Goal: Task Accomplishment & Management: Complete application form

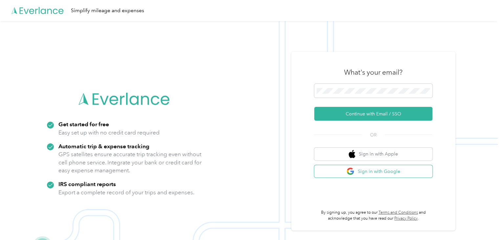
click at [379, 172] on button "Sign in with Google" at bounding box center [373, 171] width 118 height 13
click at [379, 171] on button "Sign in with Google" at bounding box center [373, 171] width 118 height 13
click at [371, 85] on span at bounding box center [373, 91] width 118 height 14
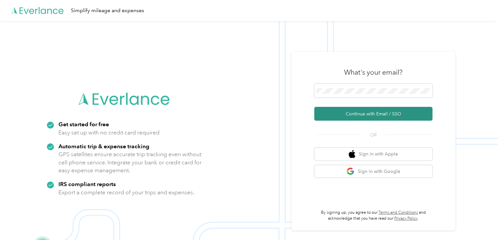
click at [370, 112] on button "Continue with Email / SSO" at bounding box center [373, 114] width 118 height 14
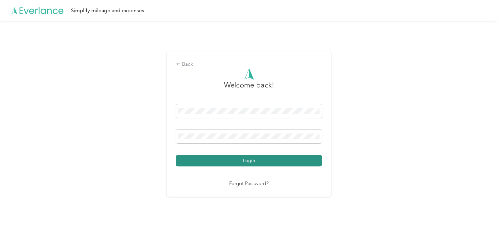
click at [270, 161] on button "Login" at bounding box center [249, 160] width 146 height 11
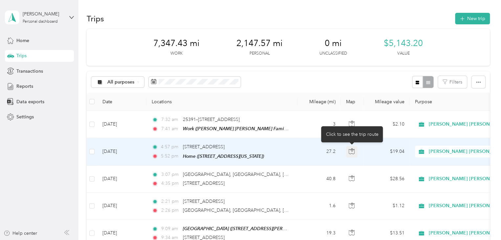
click at [351, 149] on icon "button" at bounding box center [352, 151] width 6 height 5
click at [141, 151] on td "Aug 29, 2025" at bounding box center [121, 151] width 49 height 27
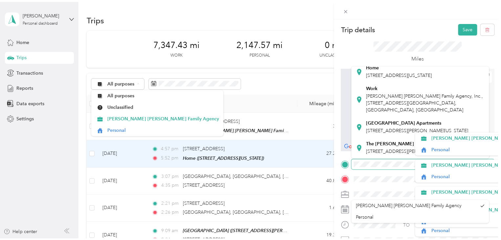
scroll to position [64, 0]
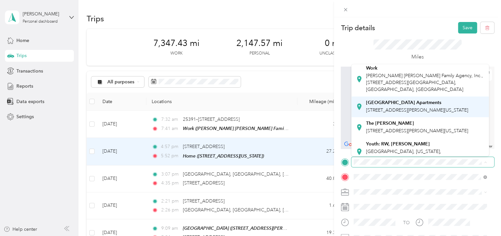
click at [388, 113] on span "27757 Aspel Road, 92585, Menifee, California, United States" at bounding box center [417, 110] width 102 height 6
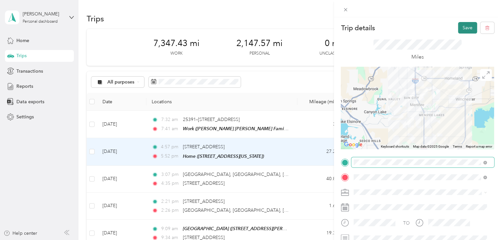
click at [464, 27] on button "Save" at bounding box center [467, 27] width 19 height 11
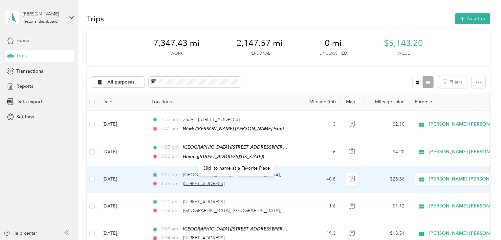
click at [216, 183] on span "40477 Murrieta Hot Springs Rd, Golden Triangle South, Murrieta, CA" at bounding box center [204, 184] width 42 height 6
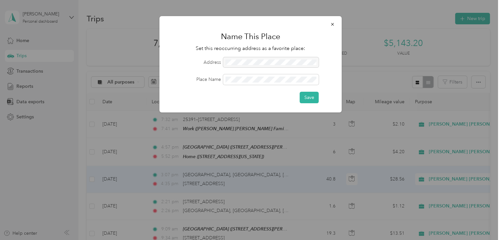
click at [279, 65] on div at bounding box center [271, 62] width 96 height 11
click at [332, 23] on icon "button" at bounding box center [333, 24] width 5 height 5
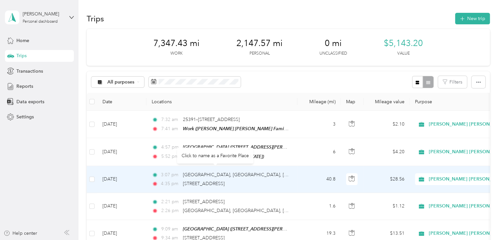
click at [197, 177] on div "3:07 pm Box Springs, Moreno Valley, CA 4:35 pm 40477 Murrieta Hot Springs Rd, G…" at bounding box center [221, 179] width 138 height 16
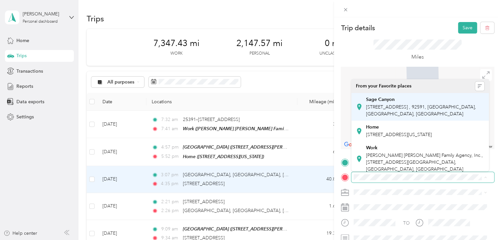
click at [440, 109] on span "42200 Moraga Rd, Temecula, CA, United States , 92591, Temecula, CA, United Stat…" at bounding box center [421, 110] width 110 height 12
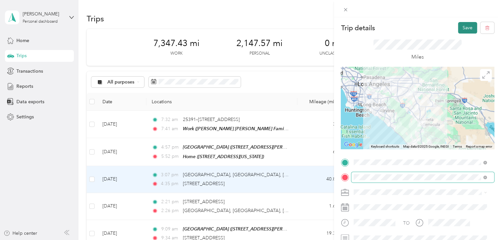
click at [462, 29] on button "Save" at bounding box center [467, 27] width 19 height 11
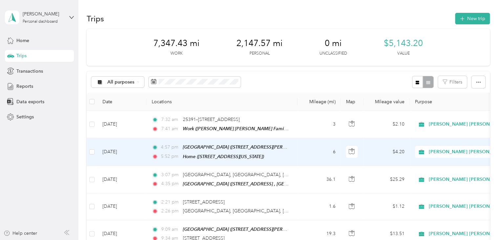
click at [122, 153] on td "Aug 29, 2025" at bounding box center [121, 152] width 49 height 28
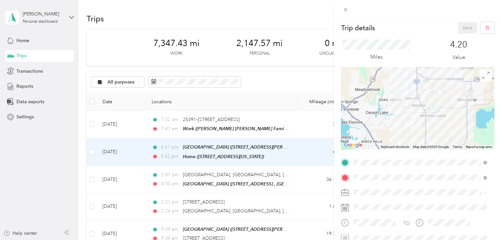
click at [415, 143] on div "Sage Canyon" at bounding box center [425, 140] width 119 height 6
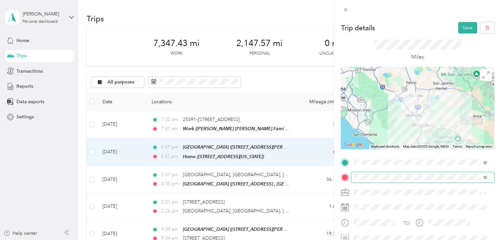
click at [486, 175] on span at bounding box center [486, 177] width 4 height 6
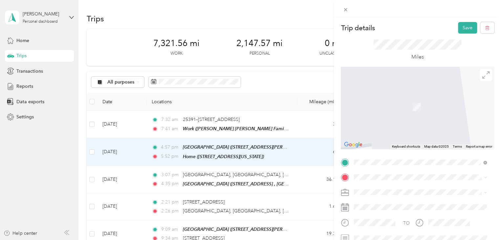
click at [387, 100] on span "40485 Murrieta Hot Springs Road Murrieta, California 92563, United States" at bounding box center [399, 97] width 66 height 6
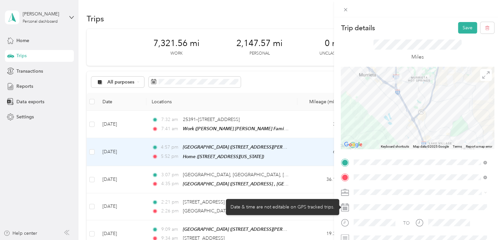
click at [440, 205] on div at bounding box center [423, 207] width 143 height 11
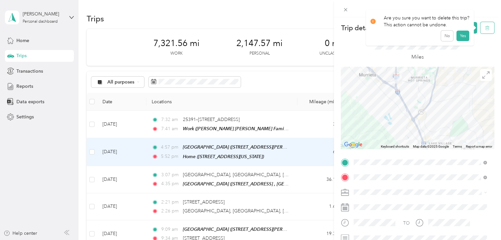
drag, startPoint x: 482, startPoint y: 26, endPoint x: 485, endPoint y: 27, distance: 3.4
click at [485, 27] on button "button" at bounding box center [488, 27] width 14 height 11
click at [462, 35] on button "Yes" at bounding box center [463, 36] width 13 height 11
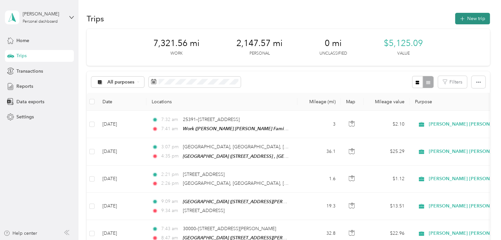
click at [461, 21] on icon "button" at bounding box center [463, 19] width 8 height 8
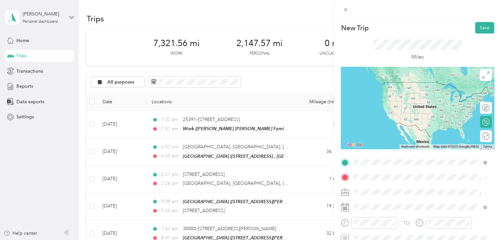
click at [419, 87] on div "Sage Canyon 42200 Moraga Rd, Temecula, CA, United States , 92591, Temecula, CA,…" at bounding box center [425, 91] width 119 height 21
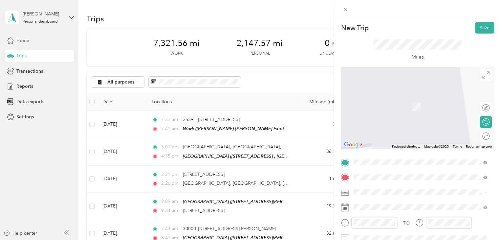
click at [402, 104] on li "40485 Murrieta Hot Springs Road Murrieta, California 92563, United States" at bounding box center [421, 97] width 138 height 13
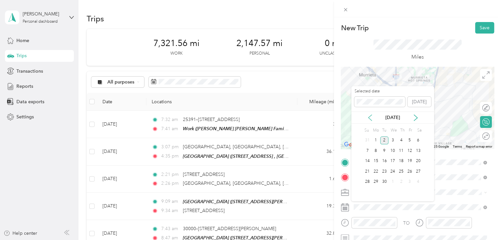
click at [371, 118] on icon at bounding box center [370, 117] width 7 height 7
click at [409, 181] on div "29" at bounding box center [410, 182] width 9 height 8
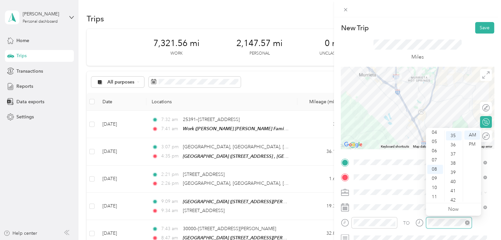
scroll to position [322, 0]
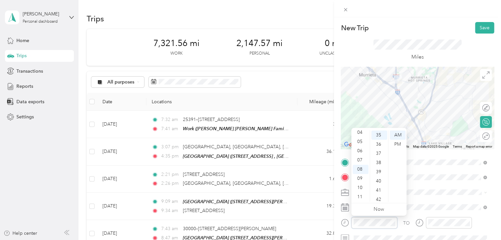
click at [348, 222] on div at bounding box center [369, 222] width 57 height 11
click at [363, 132] on div "04" at bounding box center [361, 132] width 16 height 9
click at [377, 181] on div "40" at bounding box center [380, 180] width 16 height 9
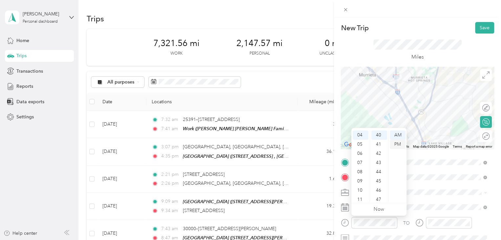
click at [398, 144] on div "PM" at bounding box center [398, 144] width 16 height 9
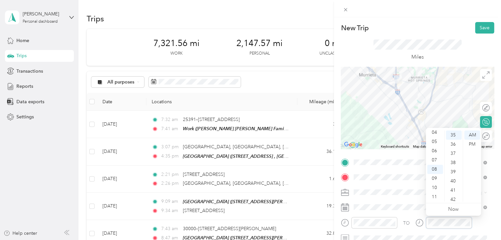
click at [422, 220] on div at bounding box center [444, 222] width 57 height 11
click at [475, 142] on div "PM" at bounding box center [473, 144] width 16 height 9
click at [472, 144] on div "PM" at bounding box center [473, 144] width 16 height 9
click at [435, 133] on div "04" at bounding box center [435, 132] width 16 height 9
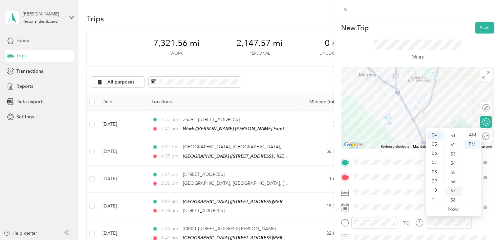
click at [451, 191] on div "57" at bounding box center [454, 190] width 16 height 9
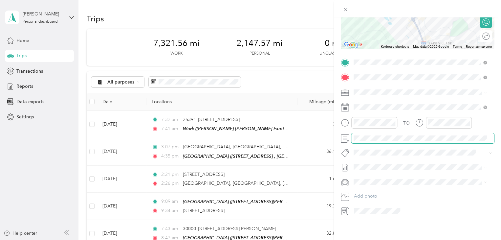
scroll to position [0, 0]
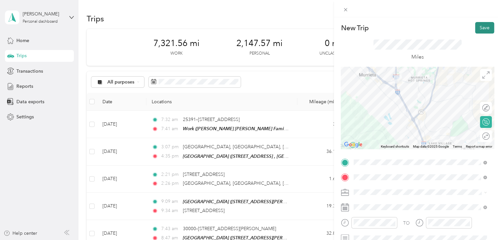
click at [478, 25] on button "Save" at bounding box center [484, 27] width 19 height 11
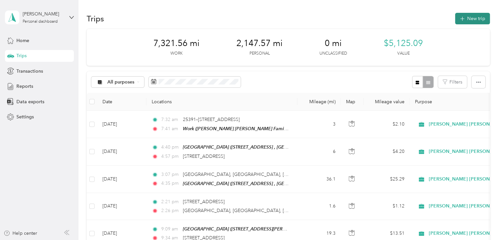
click at [463, 19] on icon "button" at bounding box center [463, 19] width 8 height 8
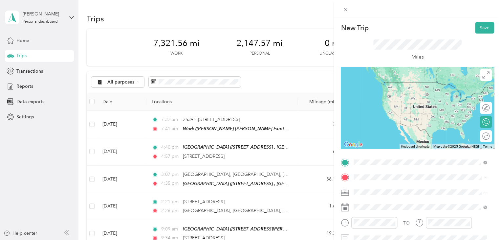
click at [402, 189] on span "40485 Murrieta Hot Springs Road Murrieta, California 92563, United States" at bounding box center [399, 186] width 66 height 6
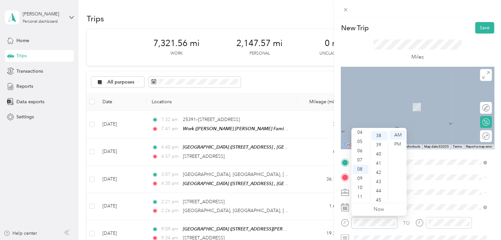
scroll to position [350, 0]
click at [448, 184] on div "TO Add photo" at bounding box center [417, 236] width 153 height 159
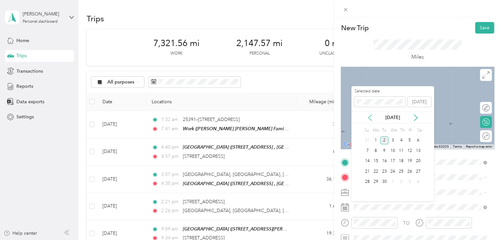
click at [370, 119] on icon at bounding box center [370, 118] width 3 height 6
click at [410, 182] on div "29" at bounding box center [410, 182] width 9 height 8
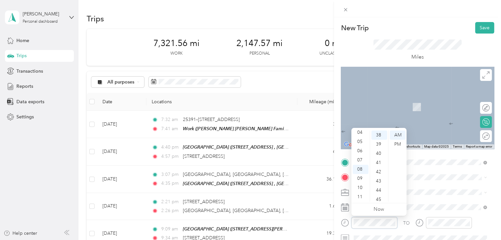
click at [330, 228] on div "New Trip Save This trip cannot be edited because it is either under review, app…" at bounding box center [250, 120] width 501 height 240
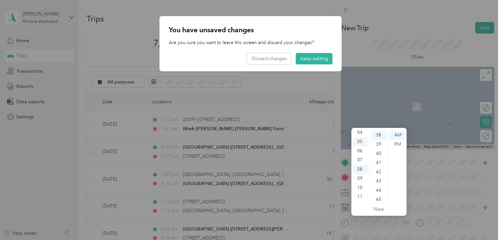
click at [359, 144] on div "05" at bounding box center [361, 141] width 16 height 9
click at [322, 60] on button "Keep editing" at bounding box center [314, 58] width 37 height 11
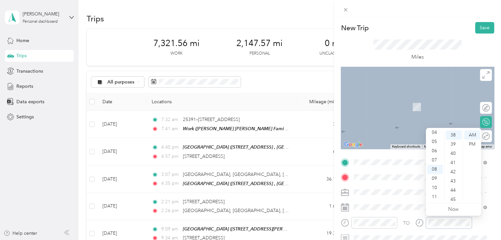
click at [425, 223] on div at bounding box center [444, 222] width 57 height 11
click at [362, 180] on span at bounding box center [423, 177] width 143 height 11
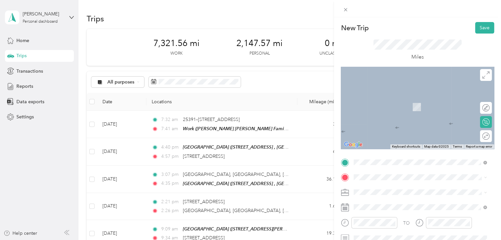
click at [378, 163] on div "Antelope Ridge Apartments 27757 Aspel Road, 92585, Menifee, California, United …" at bounding box center [417, 157] width 102 height 14
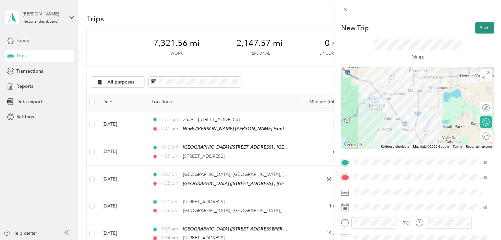
click at [481, 27] on button "Save" at bounding box center [484, 27] width 19 height 11
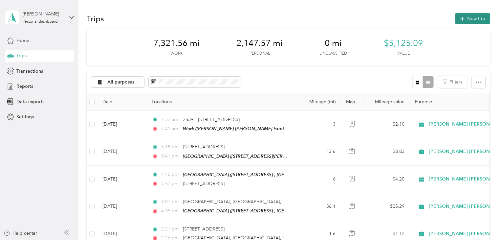
click at [474, 20] on button "New trip" at bounding box center [472, 18] width 35 height 11
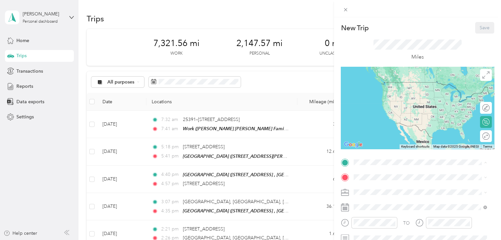
click at [381, 143] on strong "Antelope Ridge Apartments" at bounding box center [403, 140] width 75 height 6
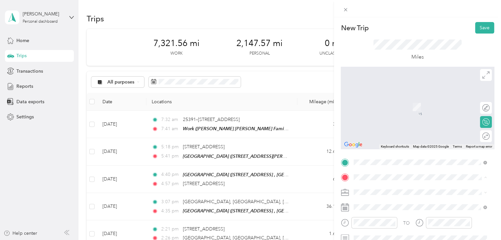
click at [376, 137] on div "Home 26429 Granite Ridge Lane, 92584, Menifee, California, United States" at bounding box center [399, 138] width 66 height 14
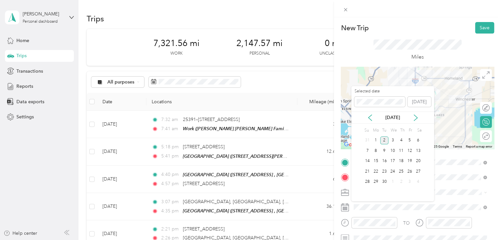
click at [371, 113] on div "Sep 2025" at bounding box center [393, 117] width 83 height 12
click at [373, 118] on icon at bounding box center [370, 117] width 7 height 7
click at [409, 183] on div "29" at bounding box center [410, 182] width 9 height 8
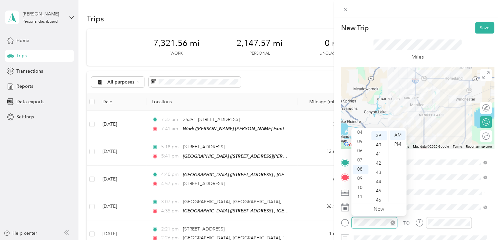
scroll to position [359, 0]
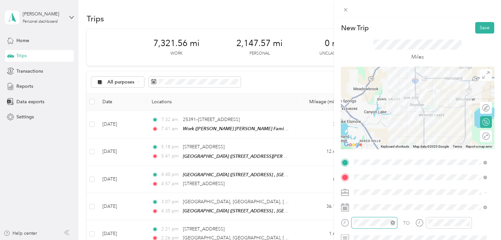
click at [368, 226] on div at bounding box center [375, 222] width 46 height 11
click at [352, 221] on div at bounding box center [375, 222] width 46 height 11
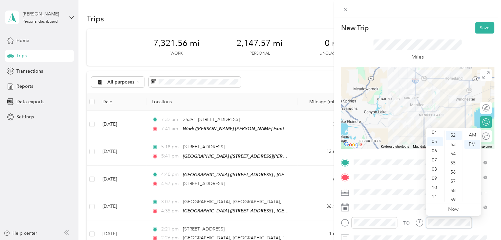
scroll to position [478, 0]
click at [479, 28] on button "Save" at bounding box center [484, 27] width 19 height 11
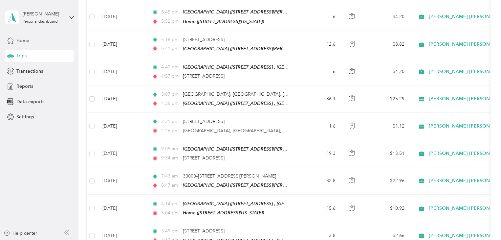
scroll to position [136, 0]
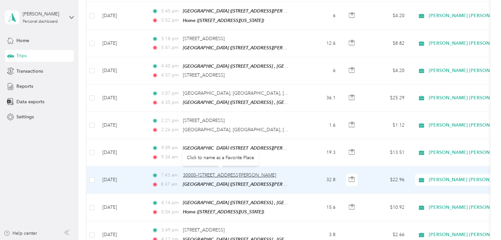
click at [221, 172] on span "30000–30042 Haun Rd, Menifee, CA" at bounding box center [229, 175] width 93 height 6
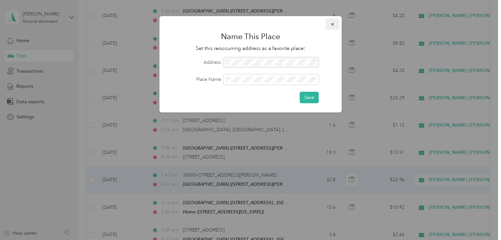
click at [331, 27] on button "button" at bounding box center [333, 23] width 14 height 11
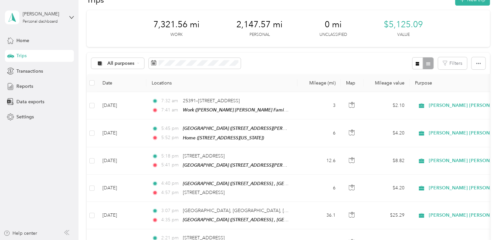
scroll to position [12, 0]
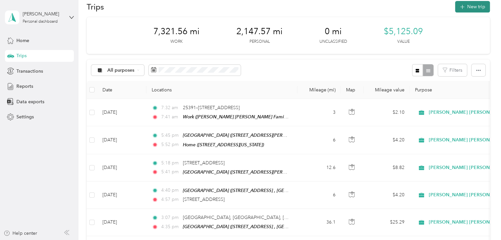
click at [471, 6] on button "New trip" at bounding box center [472, 6] width 35 height 11
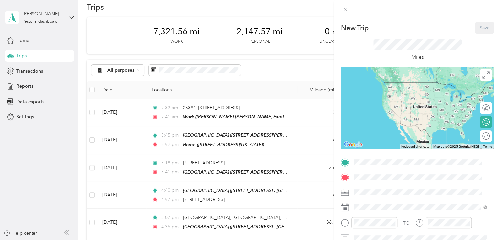
click at [373, 119] on div "Home 26429 Granite Ridge Lane, 92584, Menifee, California, United States" at bounding box center [399, 120] width 66 height 14
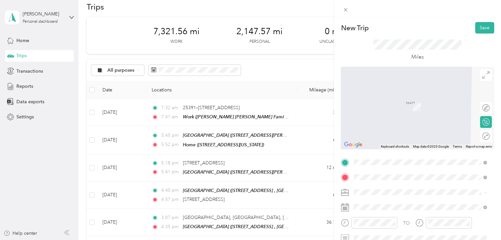
click at [439, 103] on div "Sage Canyon 42200 Moraga Rd, Temecula, CA, United States , 92591, Temecula, CA,…" at bounding box center [425, 107] width 119 height 21
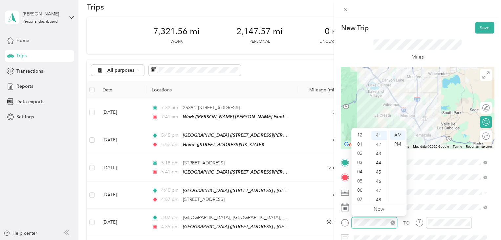
scroll to position [39, 0]
click at [353, 221] on div at bounding box center [375, 222] width 46 height 11
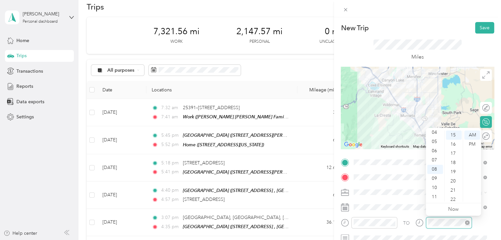
scroll to position [138, 0]
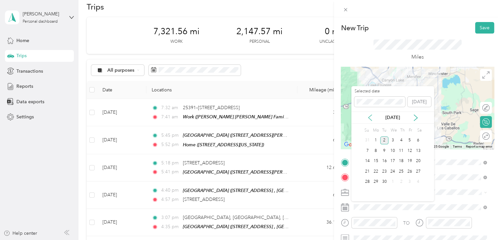
click at [368, 116] on icon at bounding box center [370, 117] width 7 height 7
click at [408, 181] on div "29" at bounding box center [410, 182] width 9 height 8
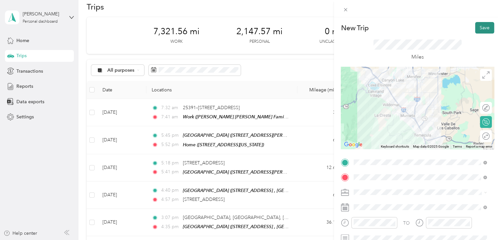
click at [480, 27] on button "Save" at bounding box center [484, 27] width 19 height 11
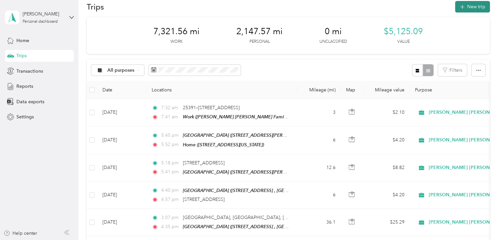
click at [467, 2] on button "New trip" at bounding box center [472, 6] width 35 height 11
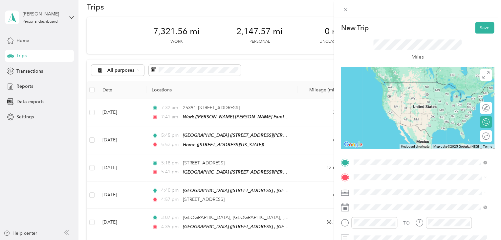
click at [394, 96] on span "42200 Moraga Rd, Temecula, CA, United States , 92591, Temecula, CA, United Stat…" at bounding box center [421, 95] width 110 height 12
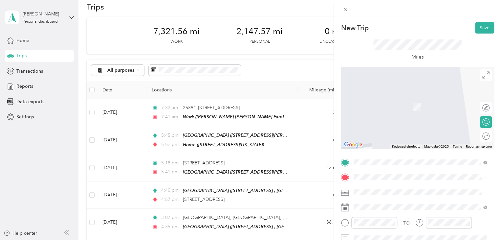
click at [379, 164] on div "Antelope Ridge Apartments 27757 Aspel Road, 92585, Menifee, California, United …" at bounding box center [417, 157] width 102 height 14
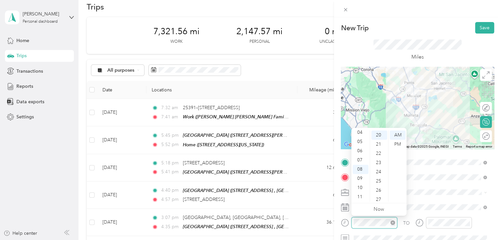
scroll to position [184, 0]
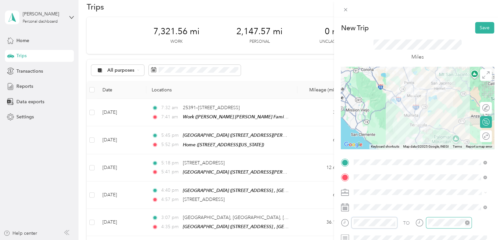
click at [432, 226] on div at bounding box center [449, 222] width 46 height 11
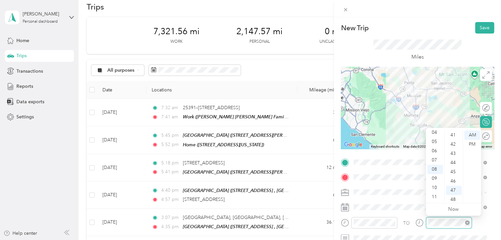
scroll to position [432, 0]
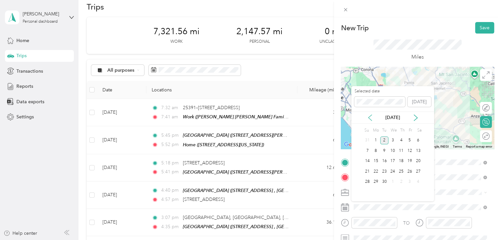
click at [369, 117] on icon at bounding box center [370, 118] width 3 height 6
click at [409, 181] on div "29" at bounding box center [410, 182] width 9 height 8
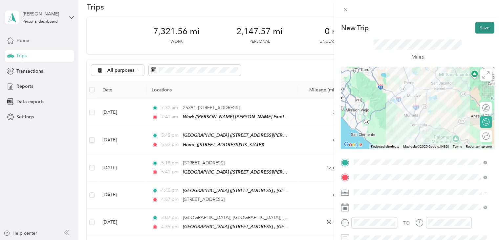
click at [480, 26] on button "Save" at bounding box center [484, 27] width 19 height 11
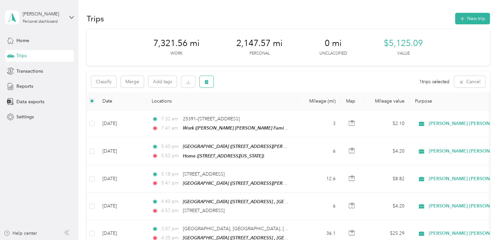
click at [208, 80] on icon "button" at bounding box center [207, 82] width 4 height 4
click at [253, 106] on button "Yes" at bounding box center [255, 109] width 13 height 11
click at [30, 84] on span "Reports" at bounding box center [24, 86] width 17 height 7
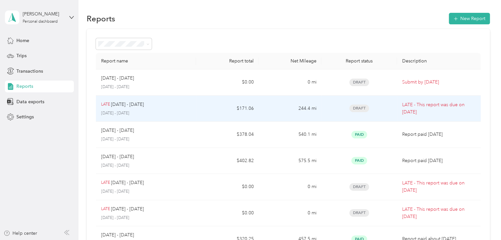
click at [195, 108] on td "LATE Aug 16 - 31, 2025 August 16 - 31, 2025" at bounding box center [146, 109] width 101 height 26
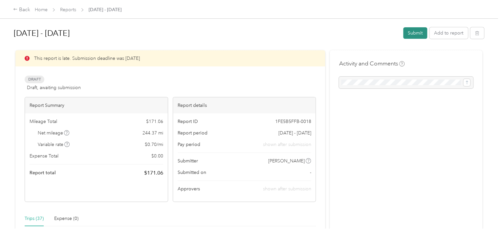
click at [414, 32] on button "Submit" at bounding box center [415, 32] width 24 height 11
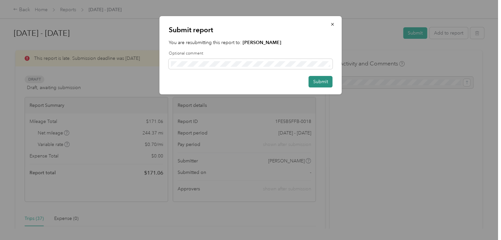
click at [319, 81] on button "Submit" at bounding box center [321, 81] width 24 height 11
